Goal: Obtain resource: Download file/media

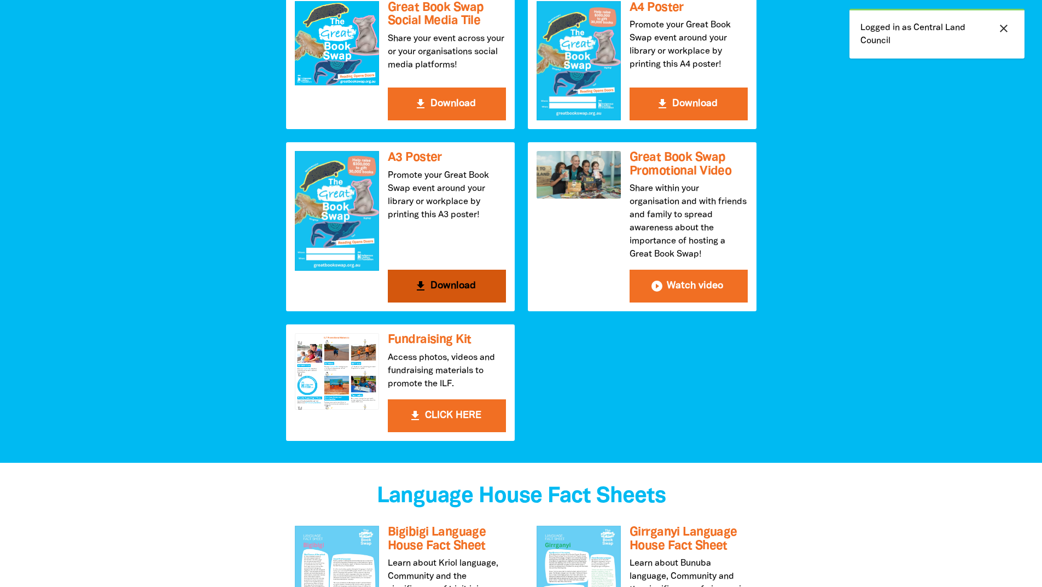
click at [419, 296] on button "get_app Download" at bounding box center [447, 286] width 118 height 33
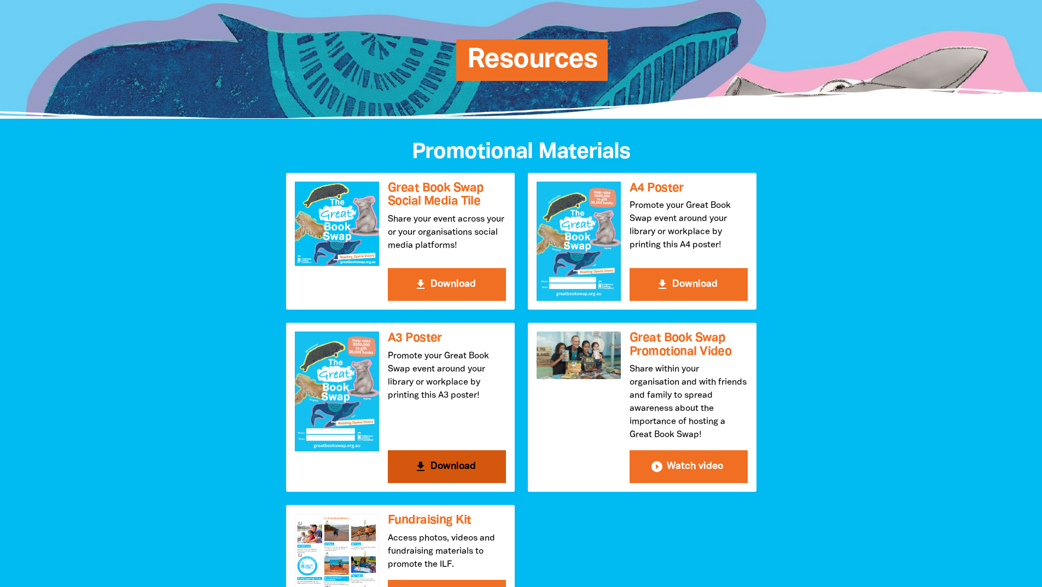
scroll to position [219, 0]
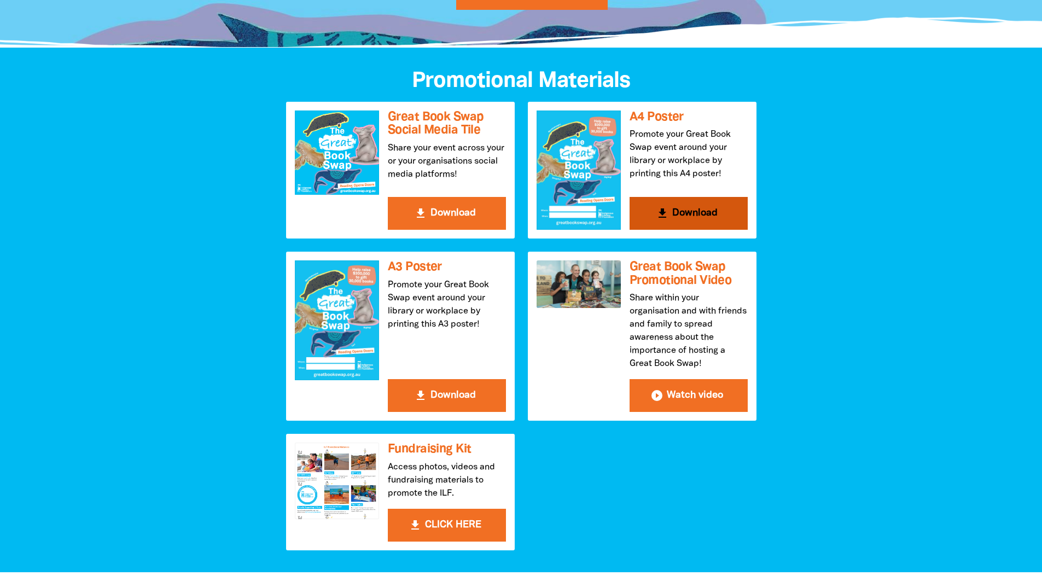
click at [672, 214] on button "get_app Download" at bounding box center [689, 213] width 118 height 33
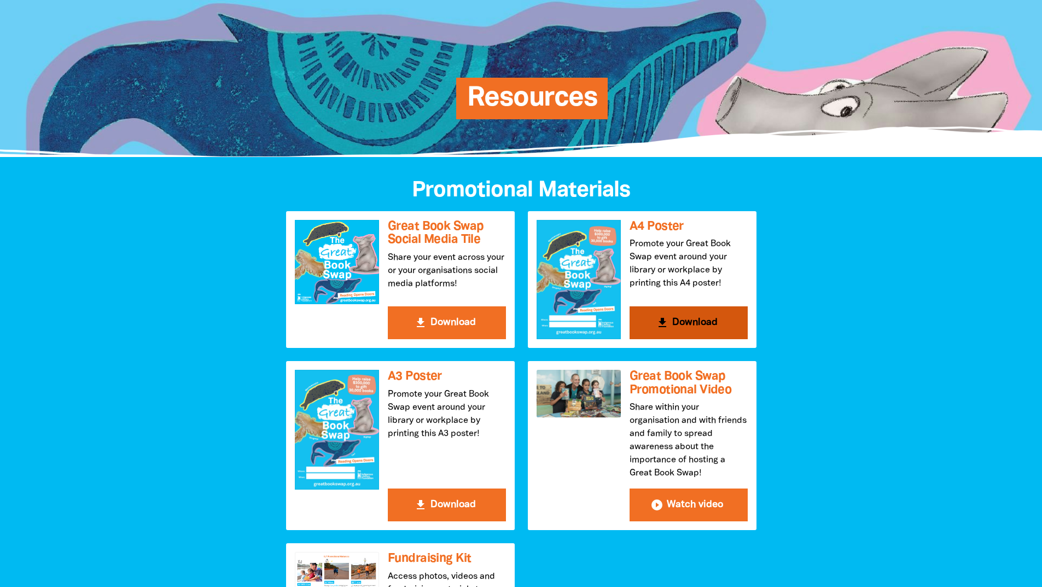
scroll to position [0, 0]
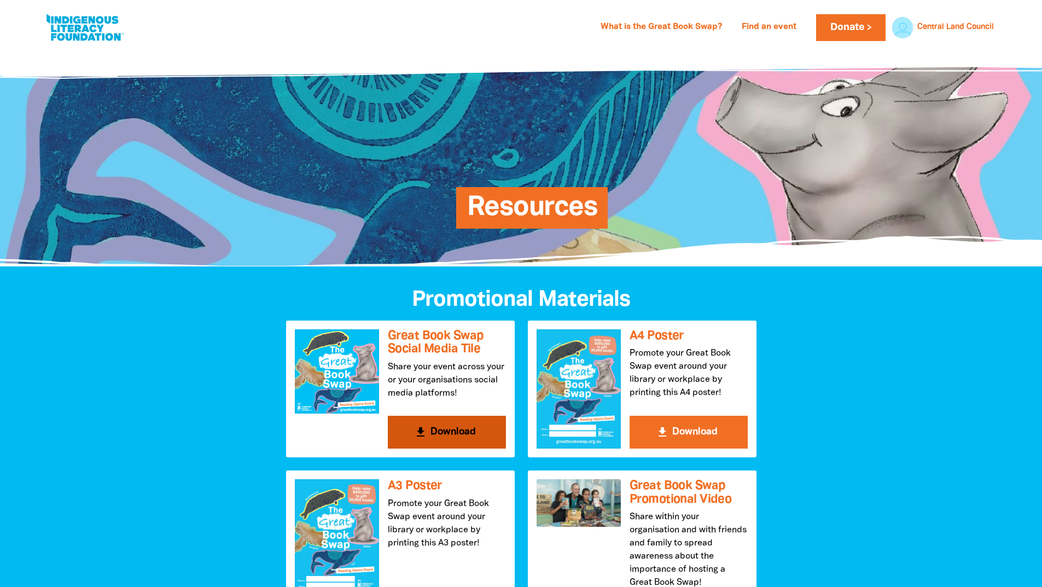
click at [452, 428] on button "get_app Download" at bounding box center [447, 432] width 118 height 33
click at [693, 437] on button "get_app Download" at bounding box center [689, 432] width 118 height 33
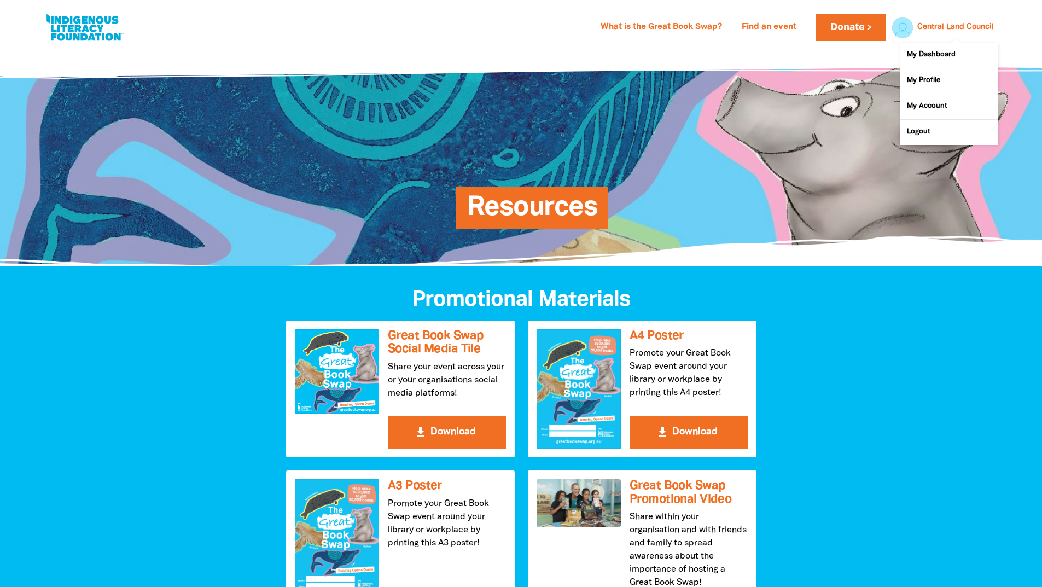
click at [947, 35] on span at bounding box center [949, 85] width 98 height 103
click at [940, 54] on link "My Dashboard" at bounding box center [949, 55] width 98 height 25
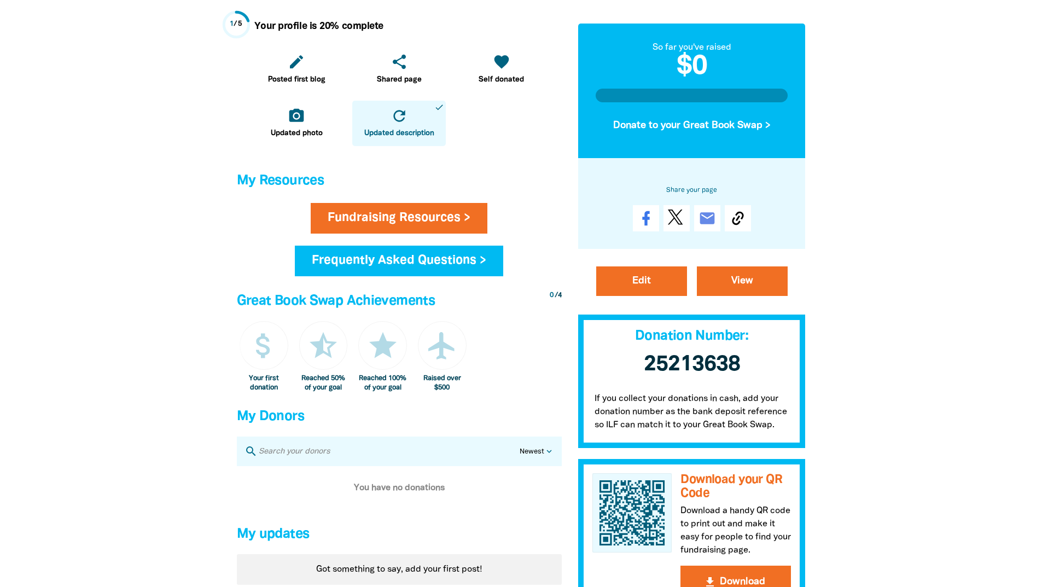
scroll to position [438, 0]
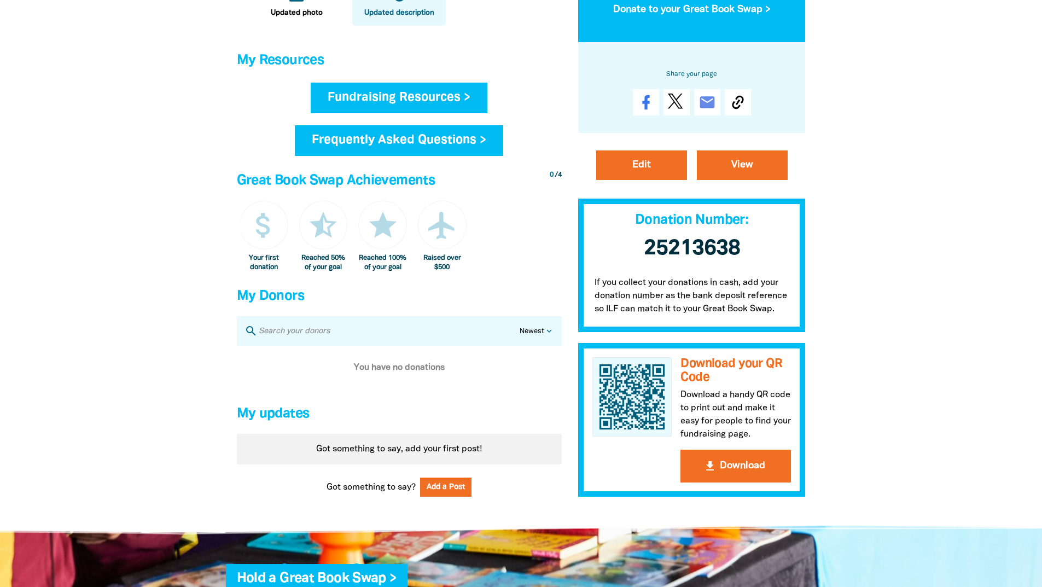
click at [403, 104] on link "Fundraising Resources >" at bounding box center [399, 98] width 177 height 31
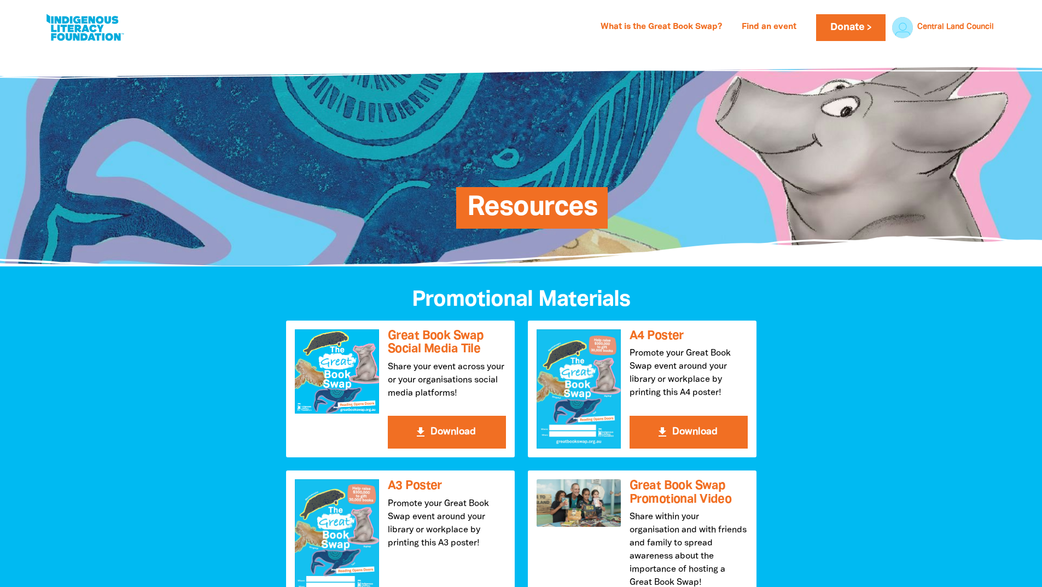
click at [403, 104] on div "Resources" at bounding box center [521, 157] width 423 height 151
